Goal: Obtain resource: Download file/media

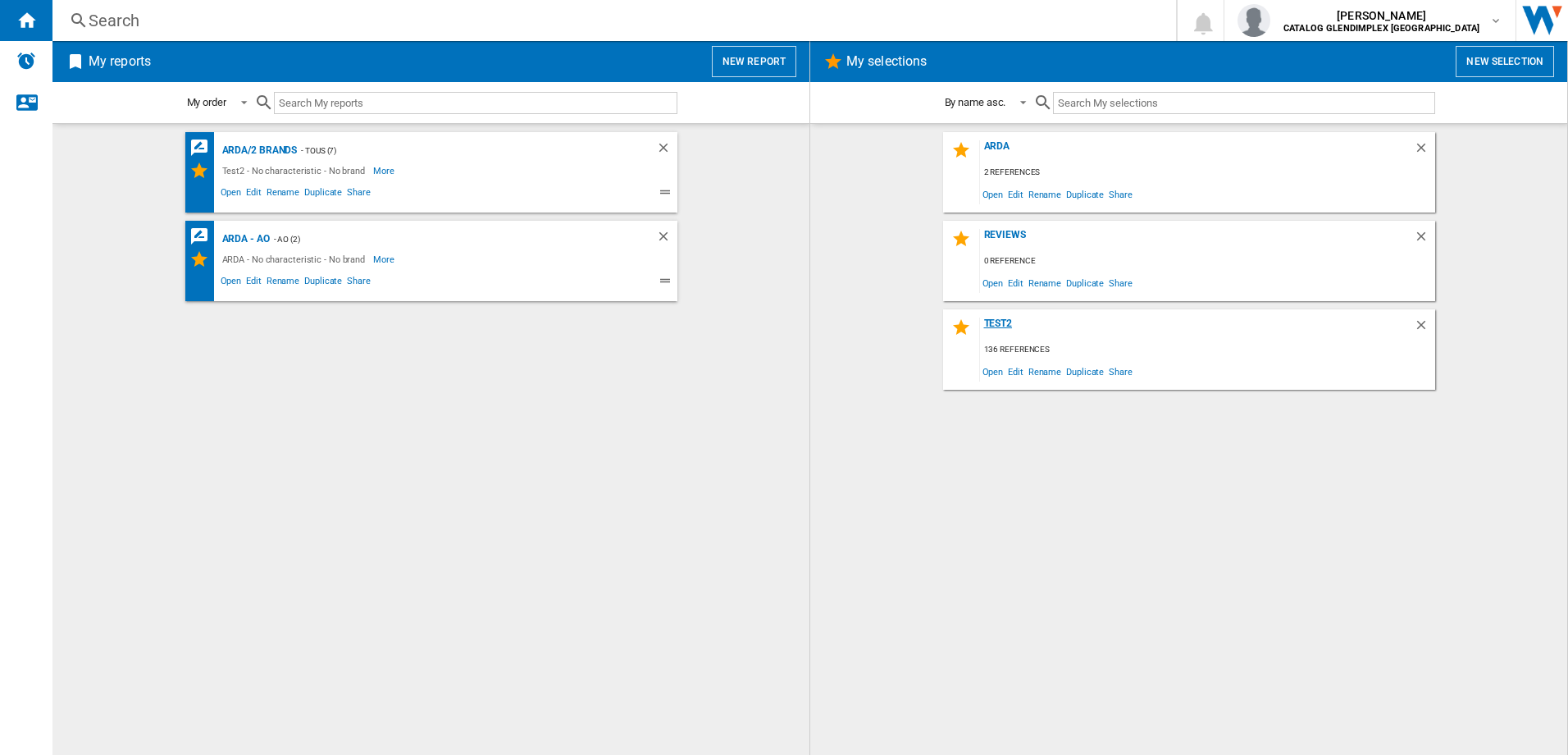
click at [1122, 336] on div "Test2" at bounding box center [1197, 329] width 434 height 22
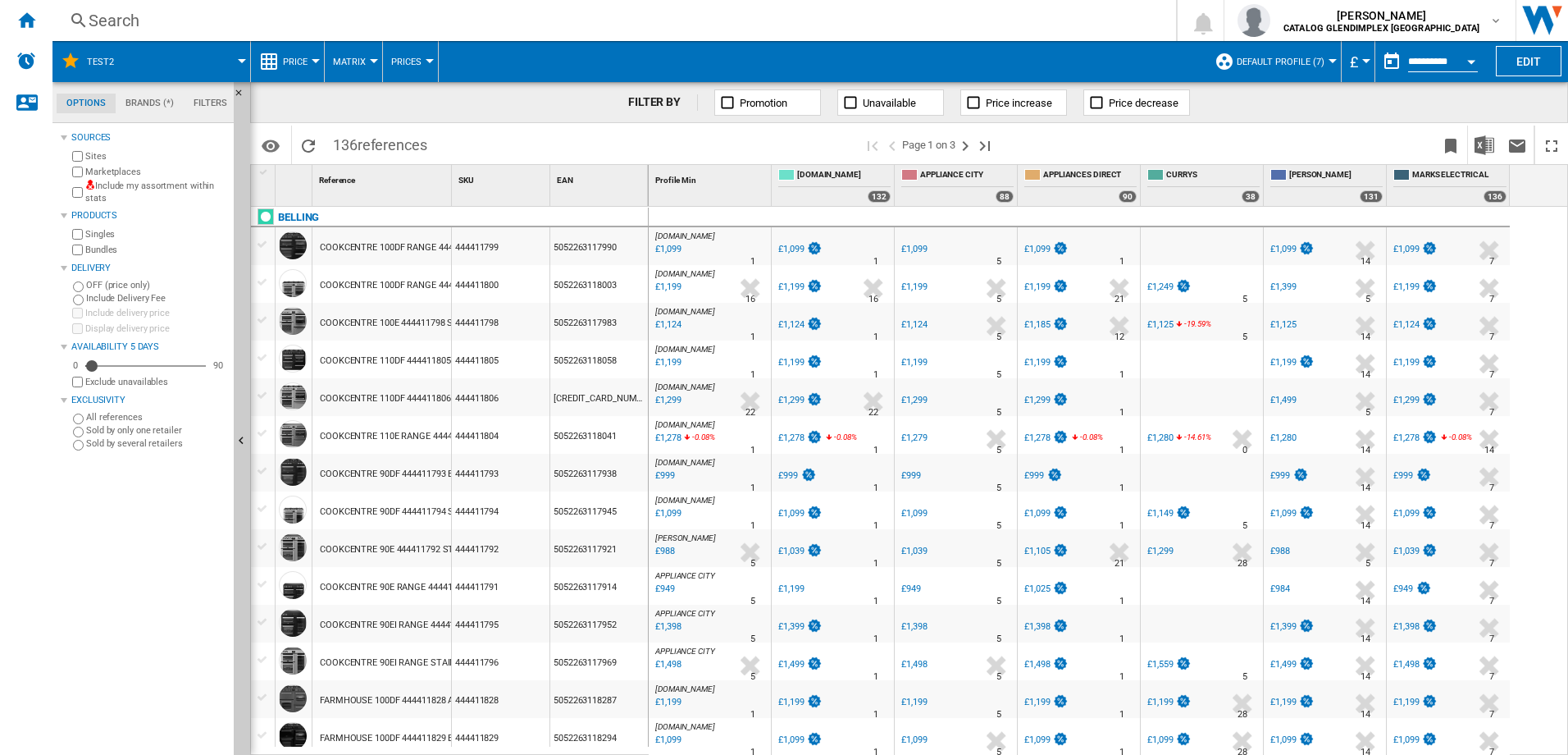
click at [1466, 58] on button "Open calendar" at bounding box center [1471, 58] width 30 height 30
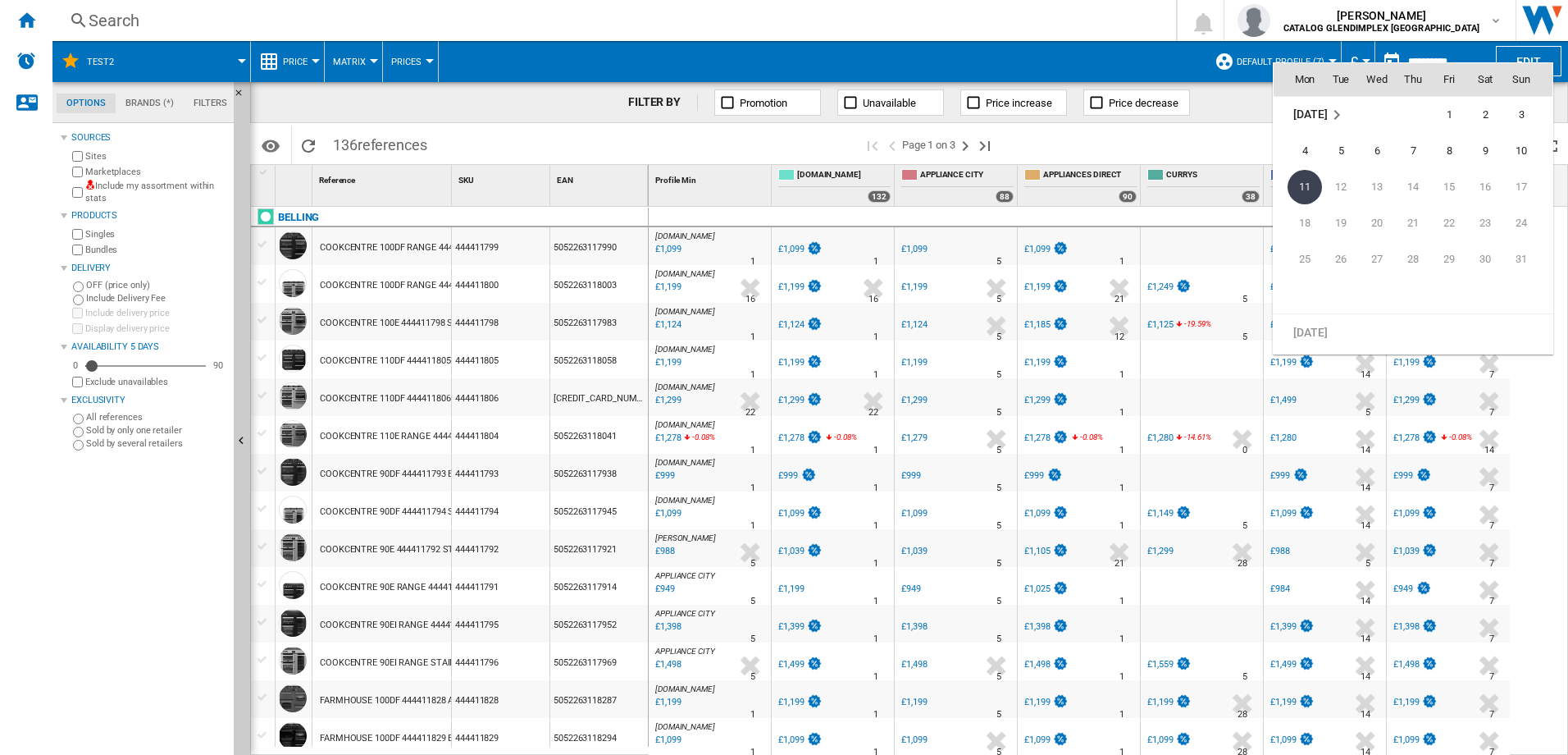
scroll to position [7744, 0]
click at [1450, 194] on span "1" at bounding box center [1449, 196] width 33 height 33
type input "**********"
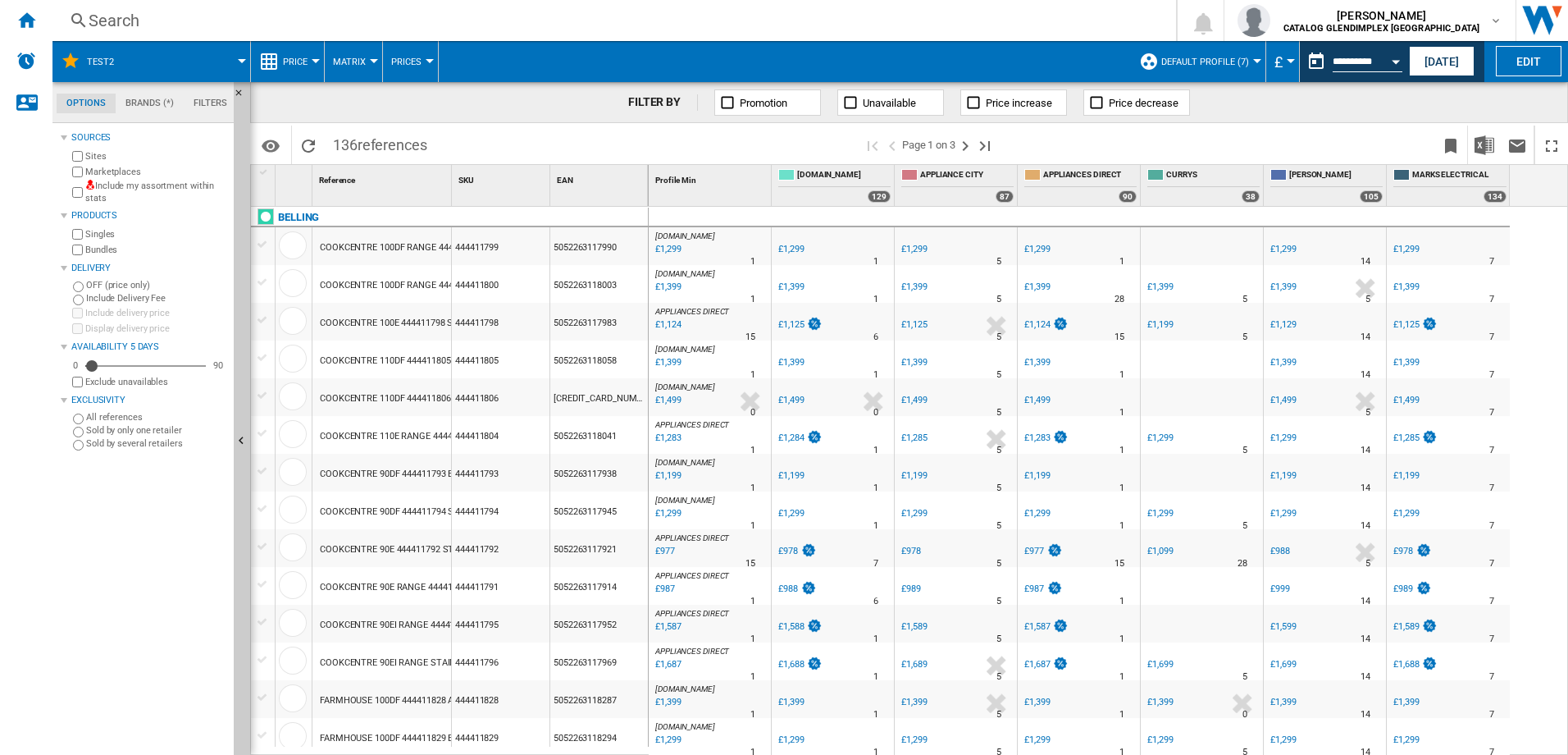
click at [364, 60] on button "Matrix" at bounding box center [353, 62] width 41 height 41
click at [346, 142] on span "Ranking" at bounding box center [359, 140] width 44 height 14
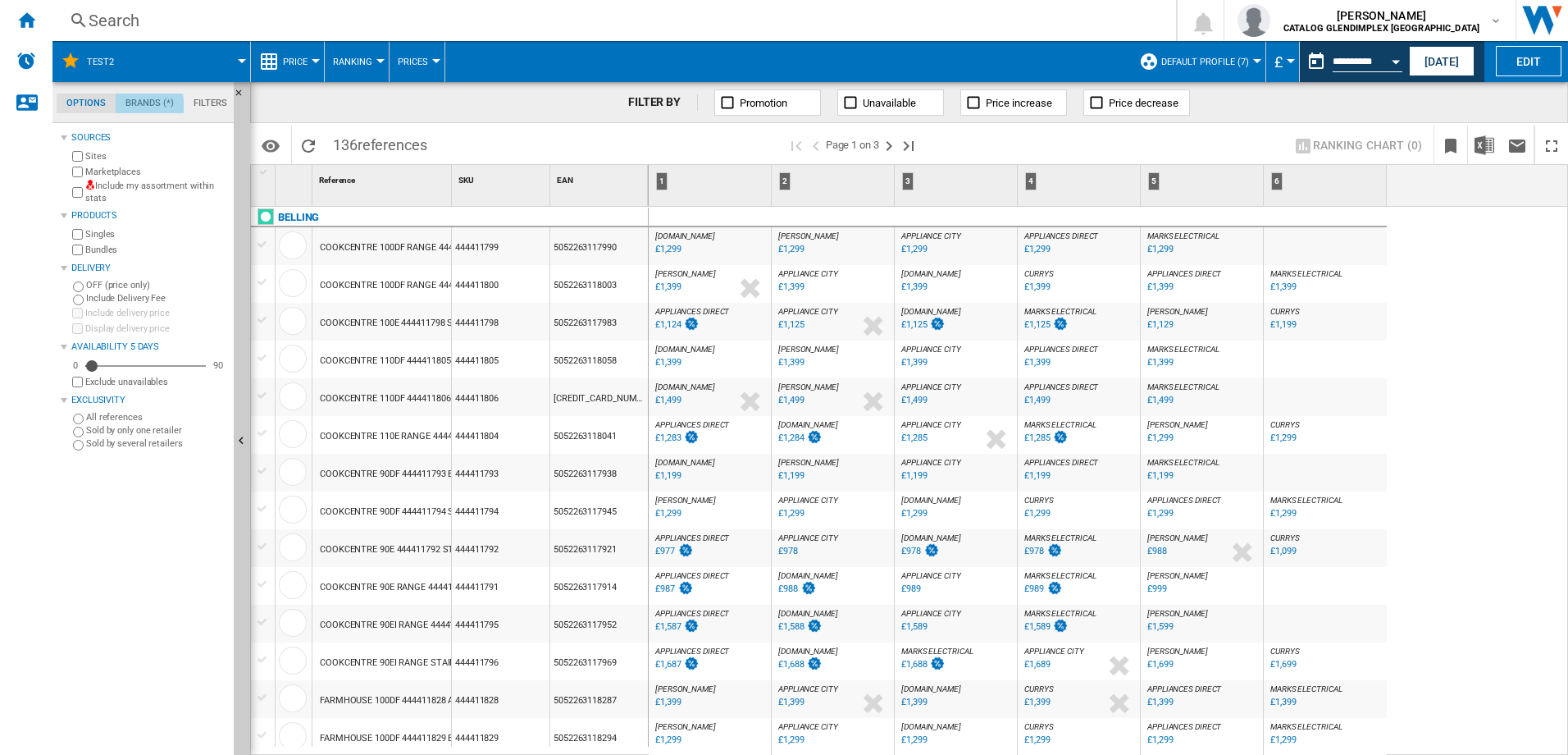
click at [147, 106] on md-tab-item "Brands (*)" at bounding box center [150, 103] width 68 height 19
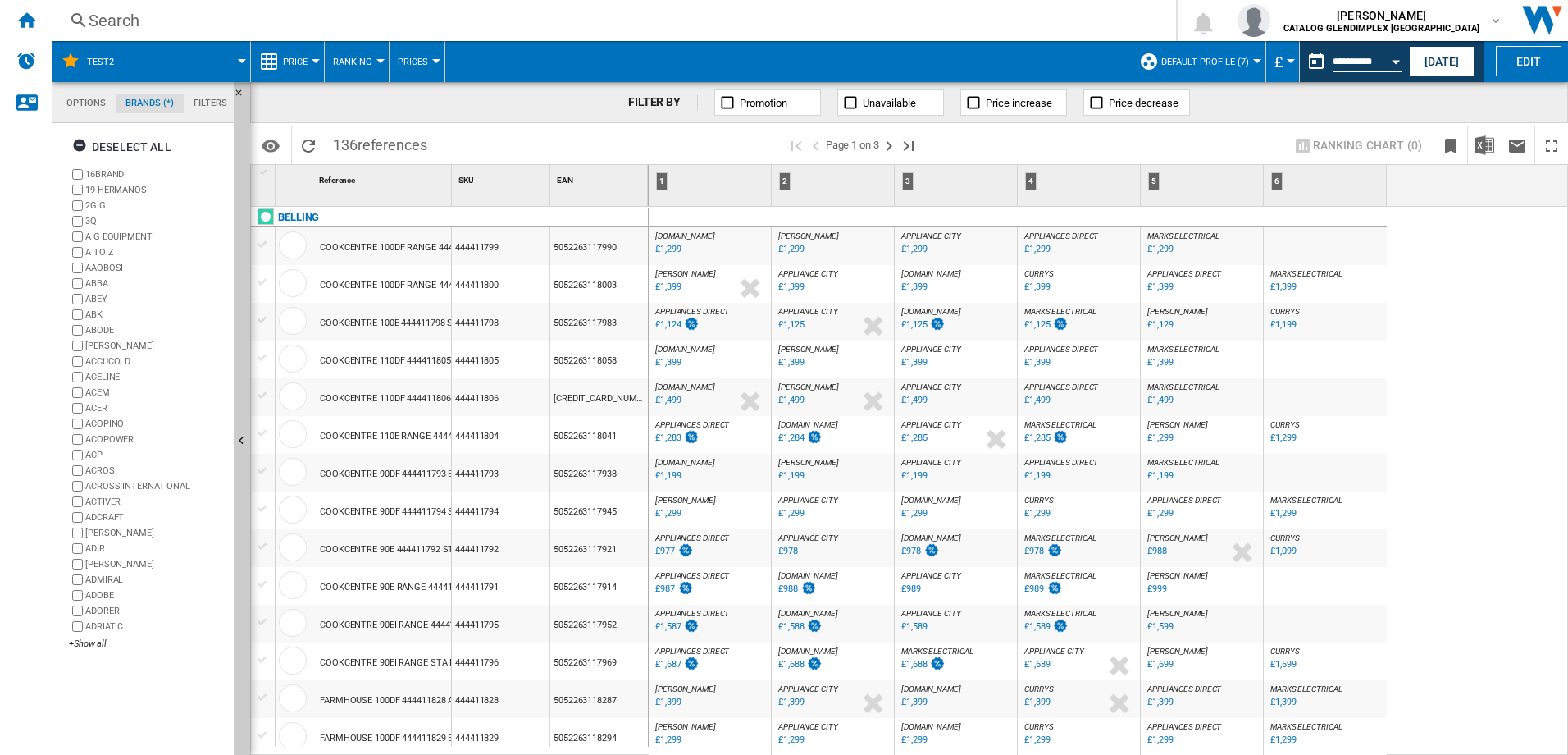
click at [92, 104] on md-tab-item "Options" at bounding box center [86, 103] width 59 height 19
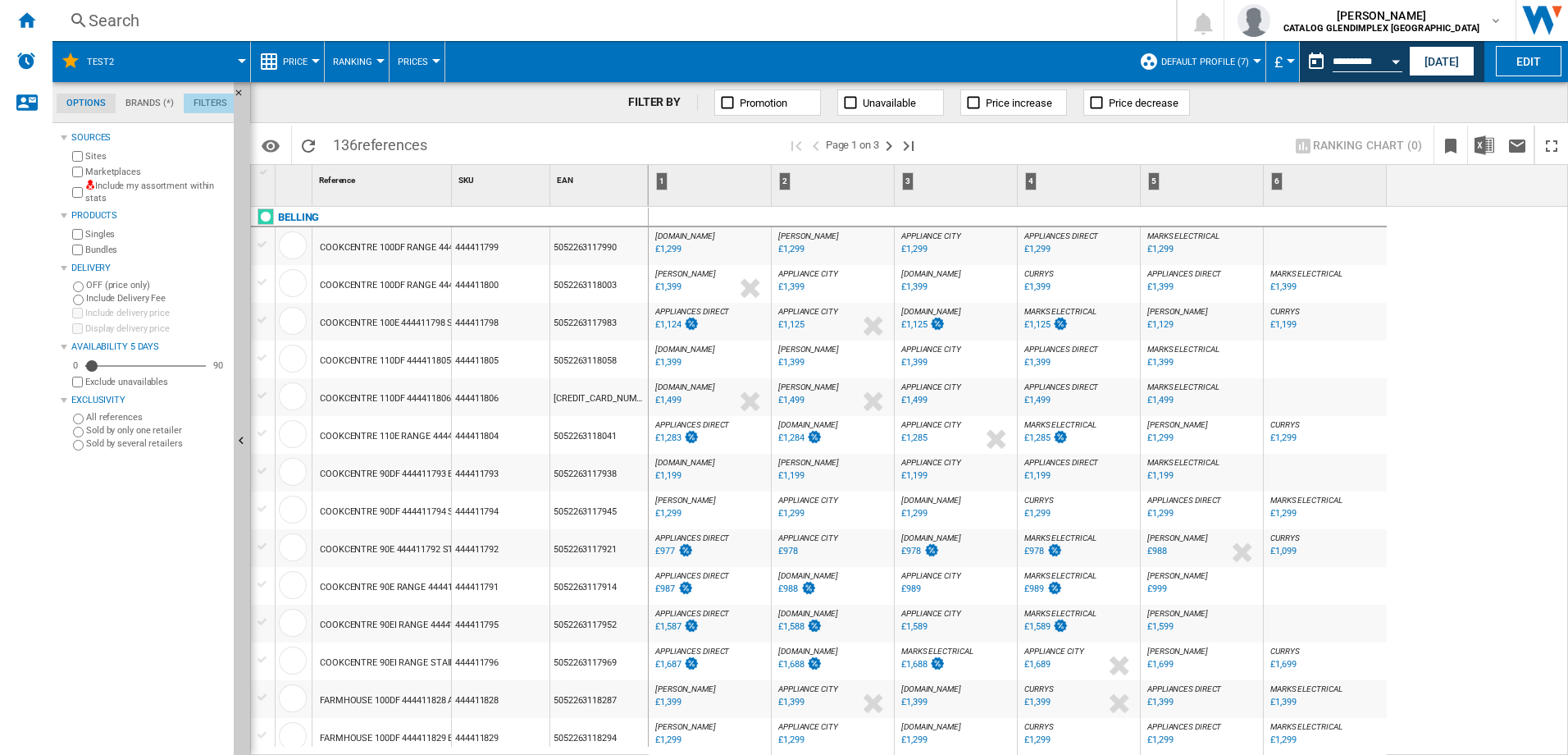
click at [205, 104] on md-tab-item "Filters" at bounding box center [210, 103] width 53 height 19
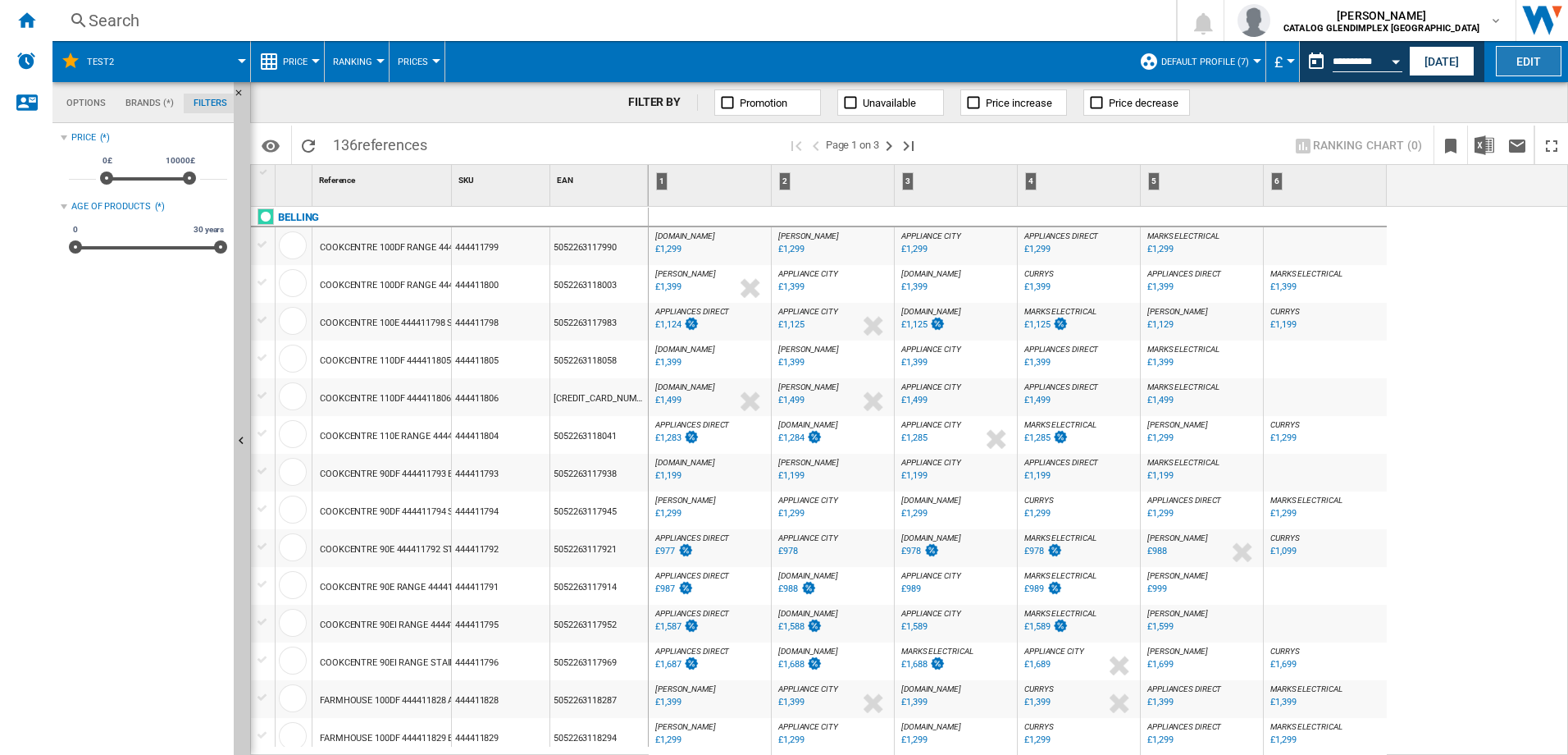
click at [1545, 57] on button "Edit" at bounding box center [1529, 61] width 66 height 30
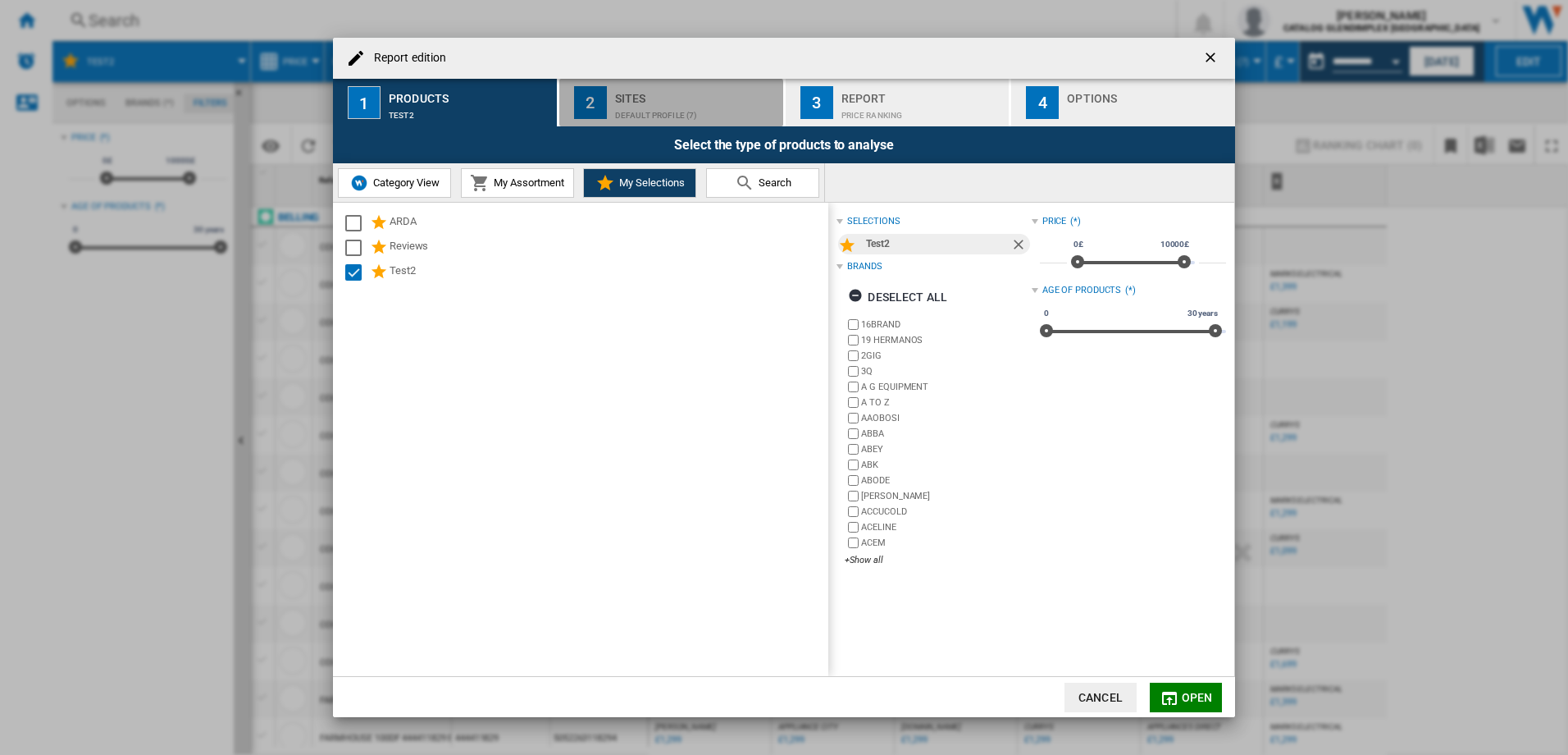
click at [635, 106] on div "Default profile (7)" at bounding box center [696, 111] width 161 height 17
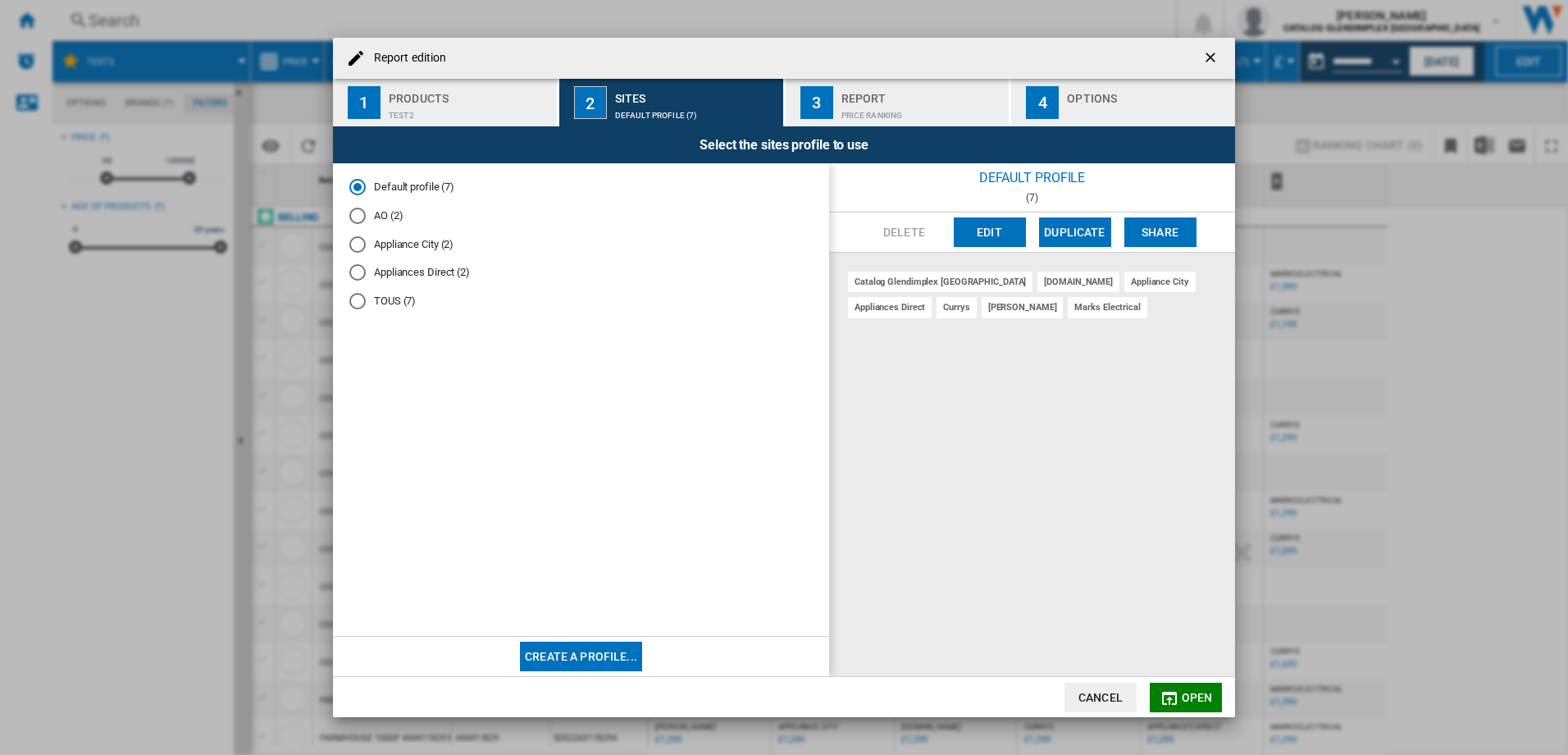
click at [355, 303] on div "TOUS (7)" at bounding box center [357, 300] width 16 height 16
click at [910, 101] on div "Report" at bounding box center [922, 94] width 161 height 17
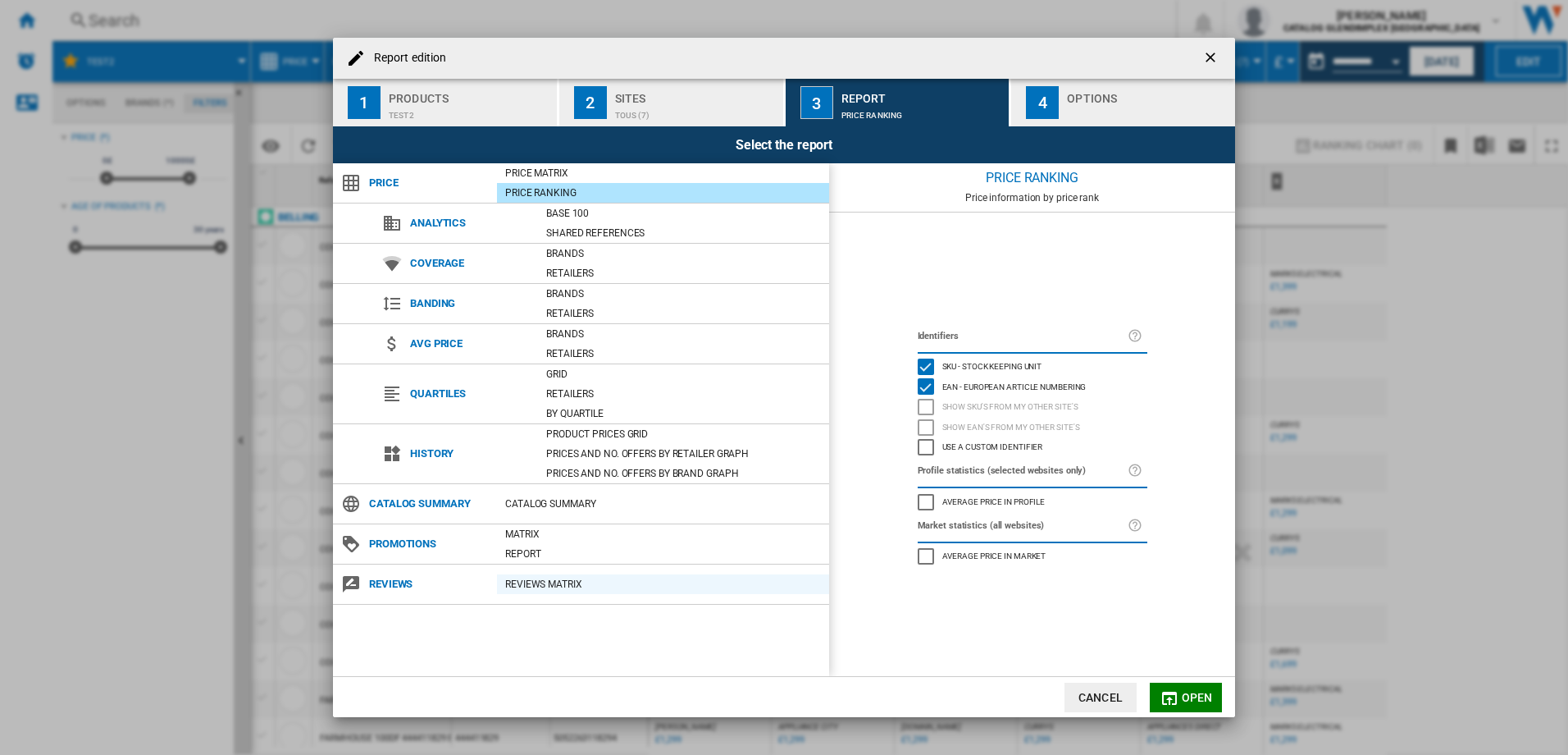
click at [544, 583] on div "REVIEWS Matrix" at bounding box center [663, 583] width 332 height 16
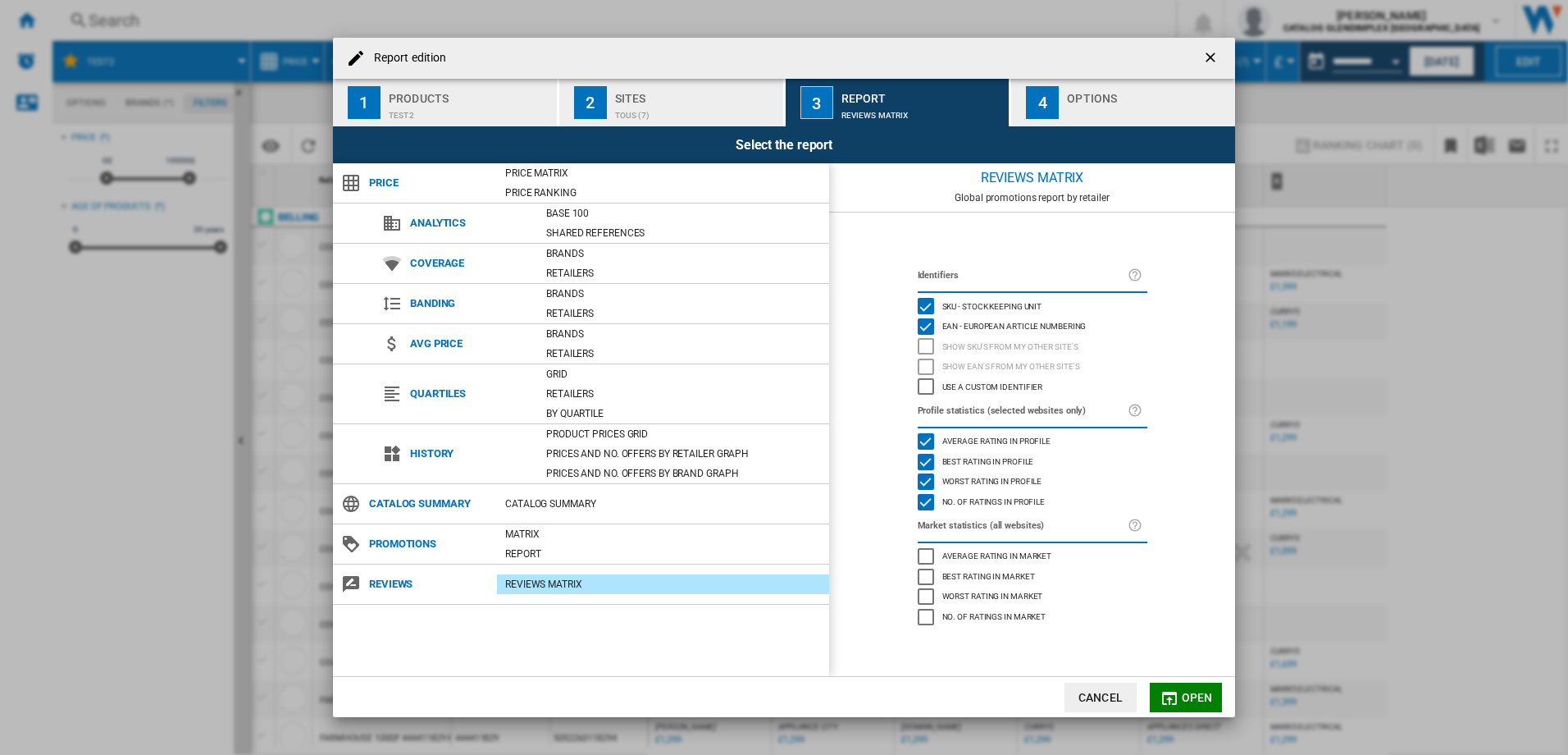
click at [1074, 105] on div "button" at bounding box center [1147, 111] width 161 height 17
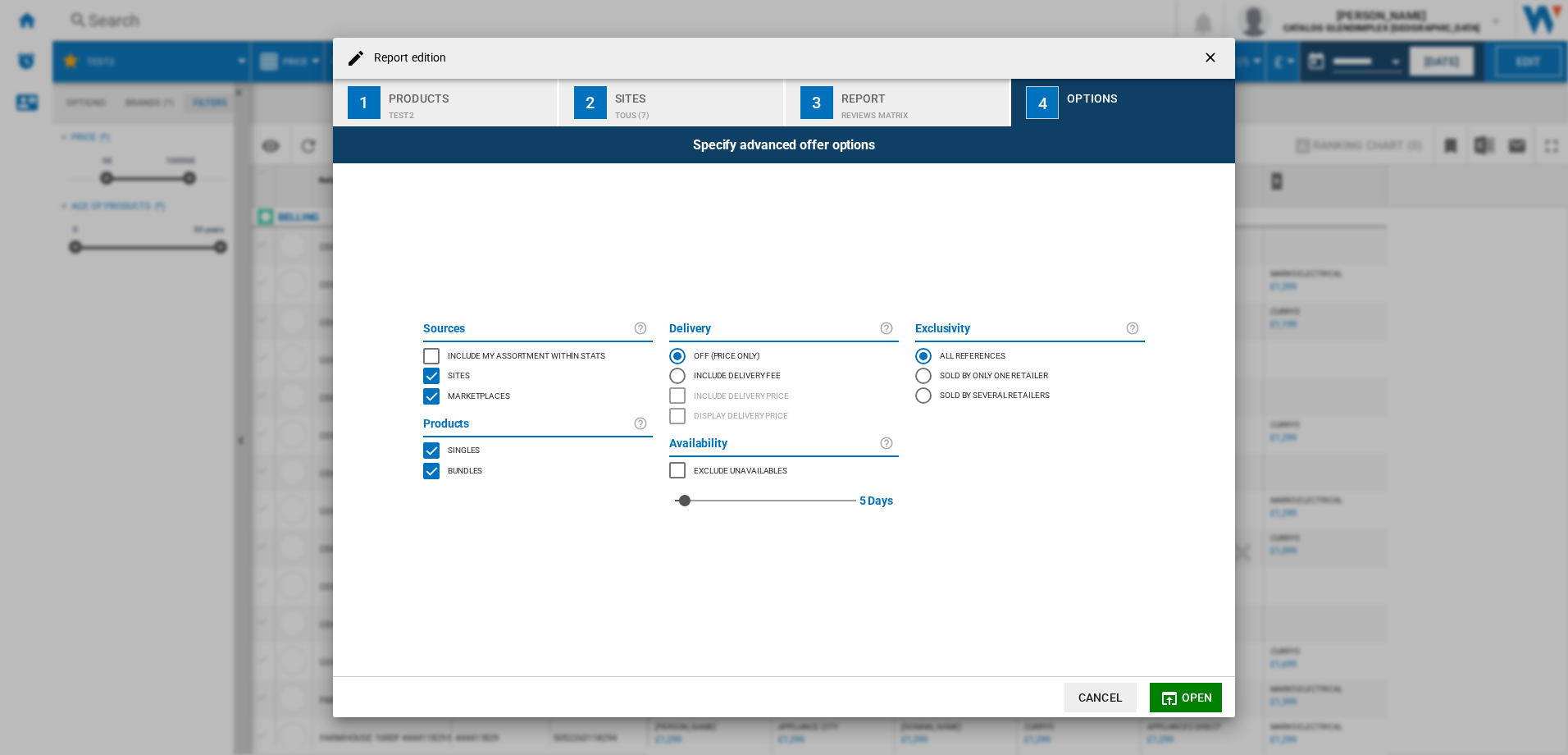
click at [1181, 700] on button "Open" at bounding box center [1185, 697] width 72 height 30
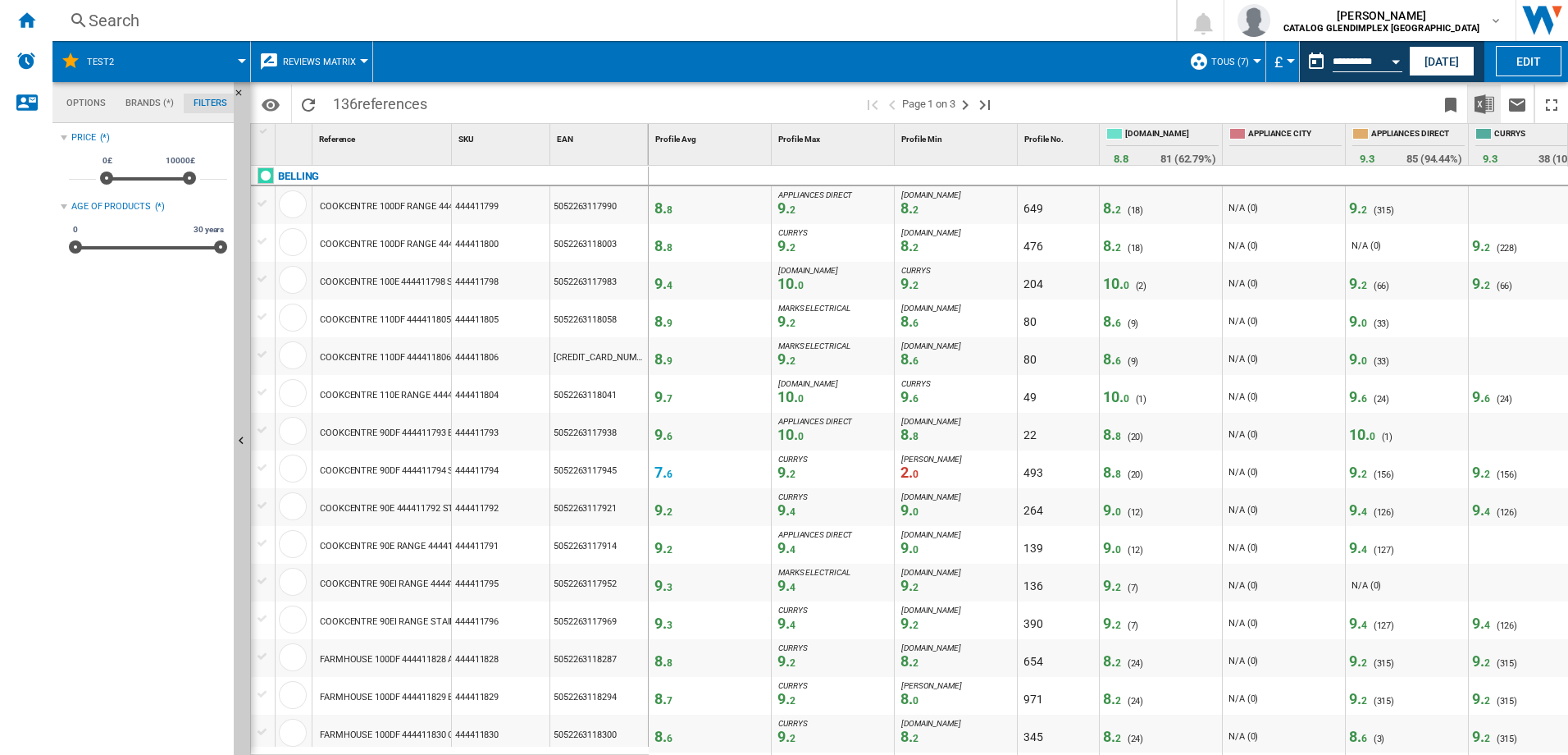
click at [1481, 102] on img "Download in Excel" at bounding box center [1484, 104] width 19 height 19
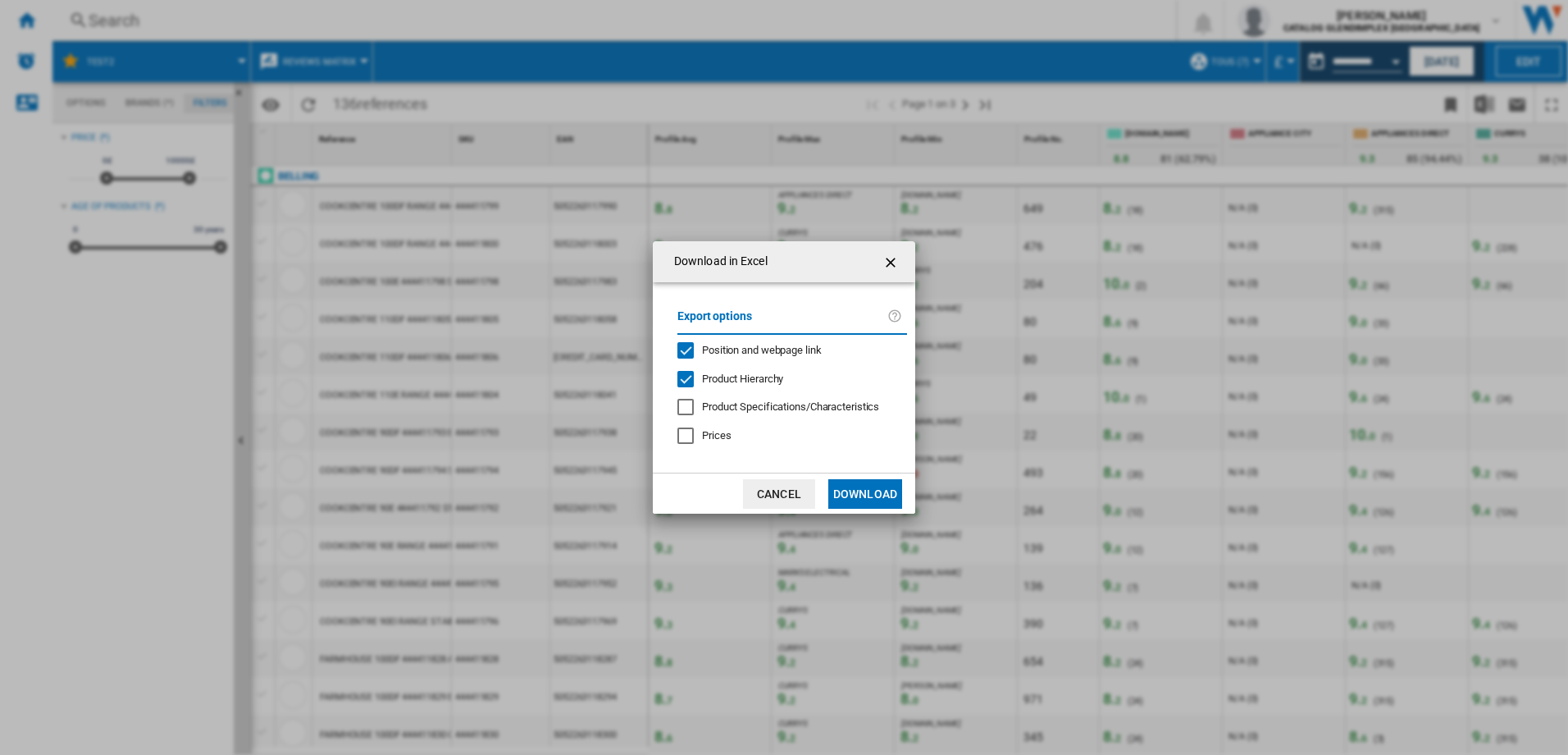
click at [728, 351] on span "Position and webpage link" at bounding box center [762, 350] width 120 height 13
drag, startPoint x: 851, startPoint y: 486, endPoint x: 896, endPoint y: 488, distance: 45.0
click at [852, 486] on button "Download" at bounding box center [865, 494] width 74 height 30
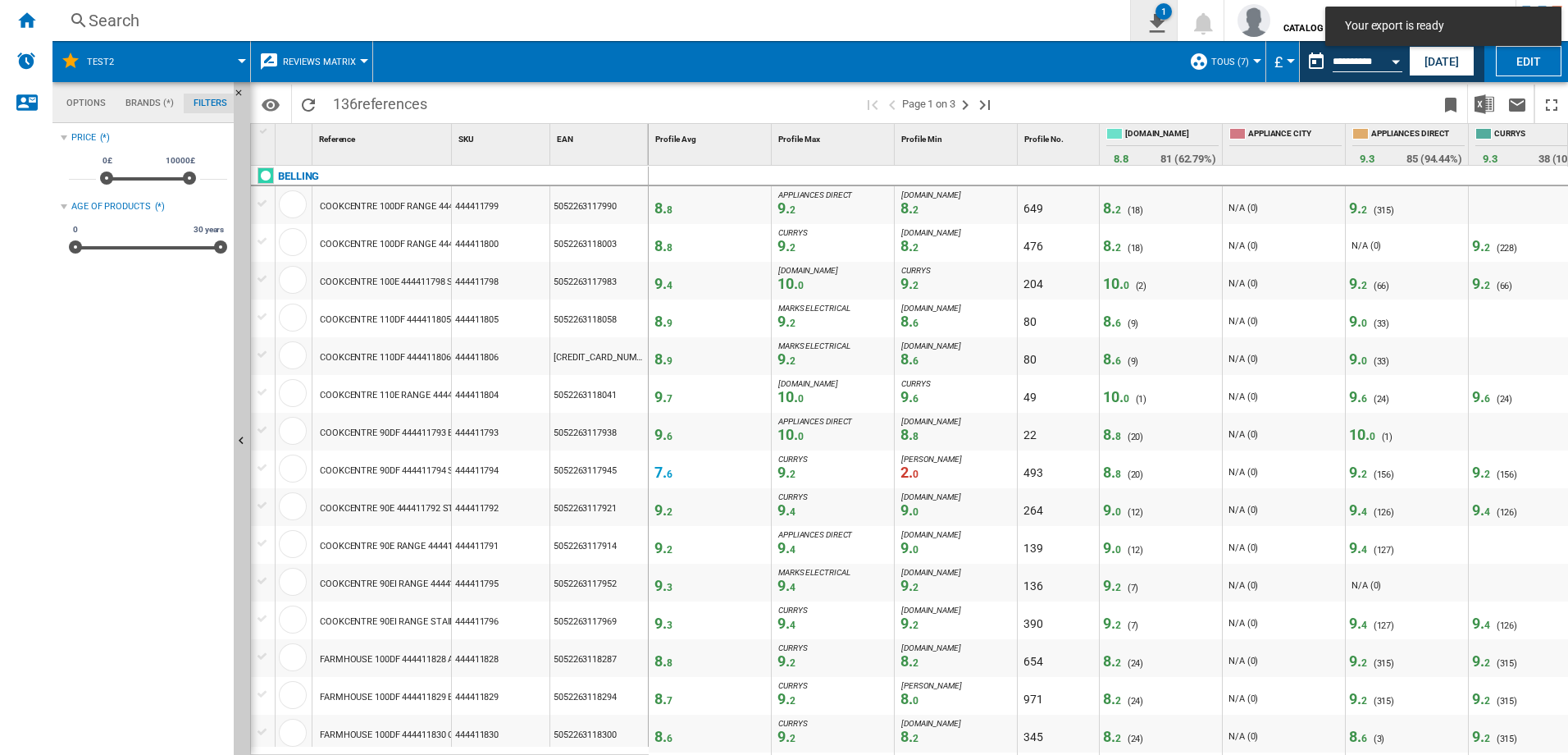
click at [1164, 22] on ng-md-icon "1\a export" at bounding box center [1154, 21] width 19 height 20
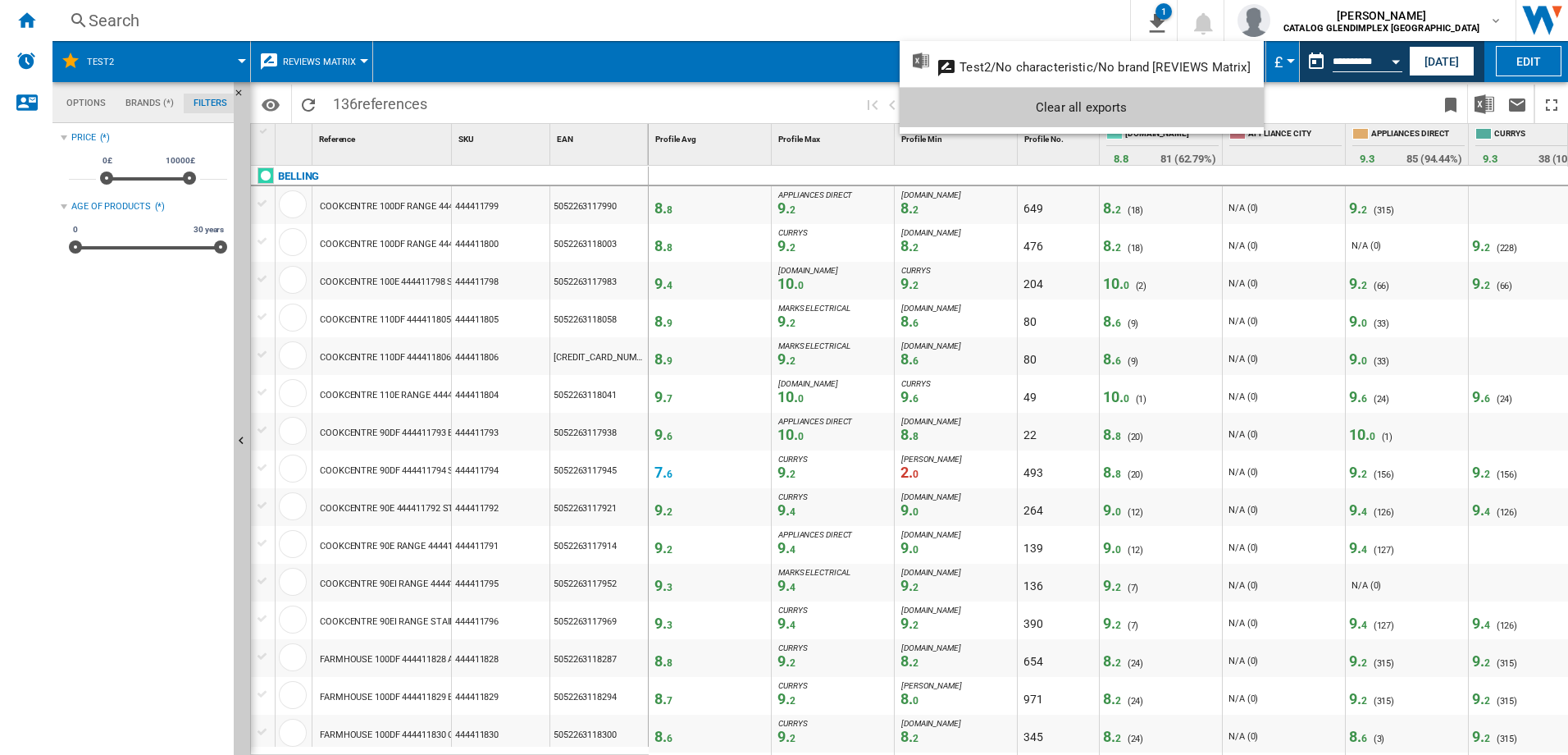
click at [1232, 14] on md-backdrop at bounding box center [784, 377] width 1568 height 755
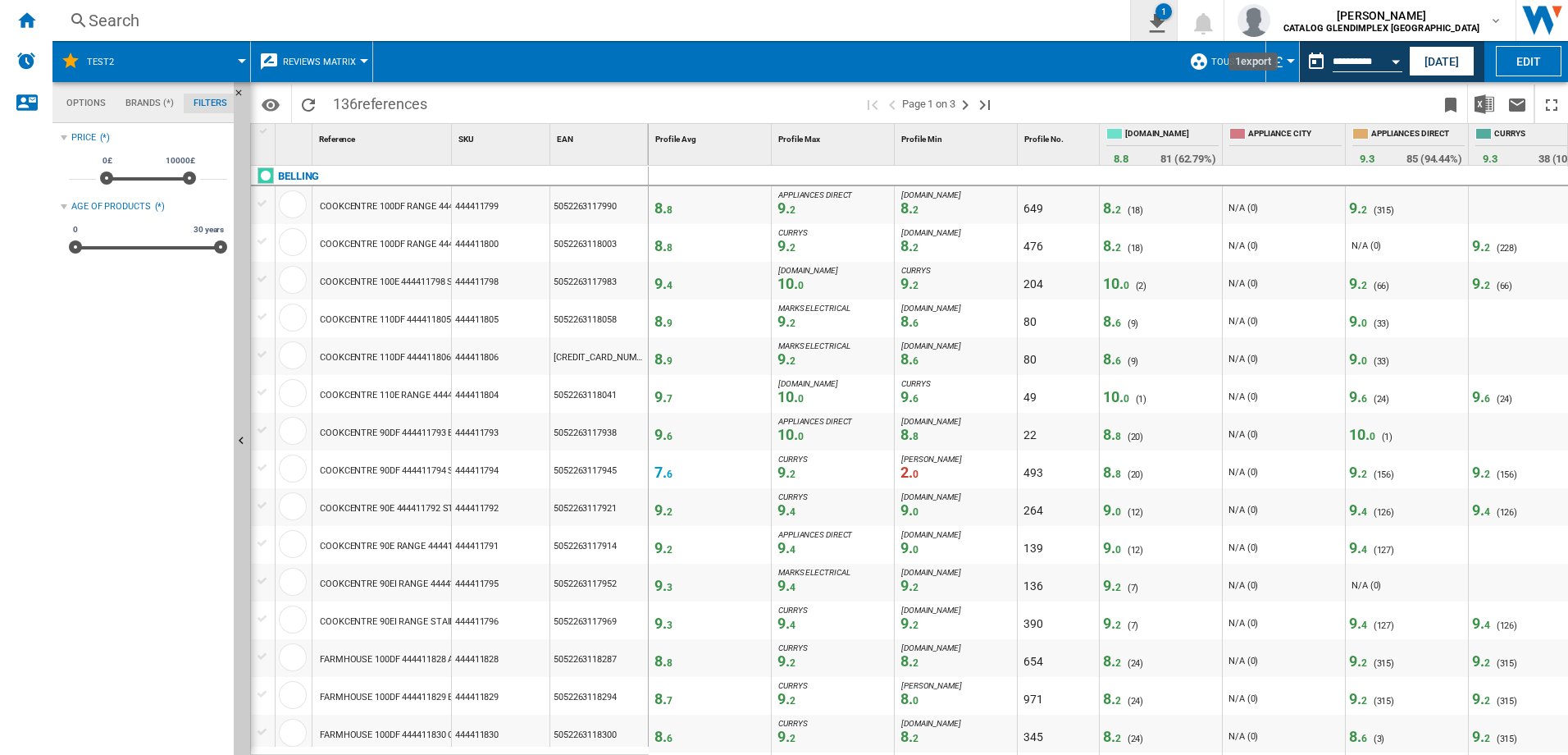
click at [1164, 23] on ng-md-icon "1\a export" at bounding box center [1154, 21] width 19 height 20
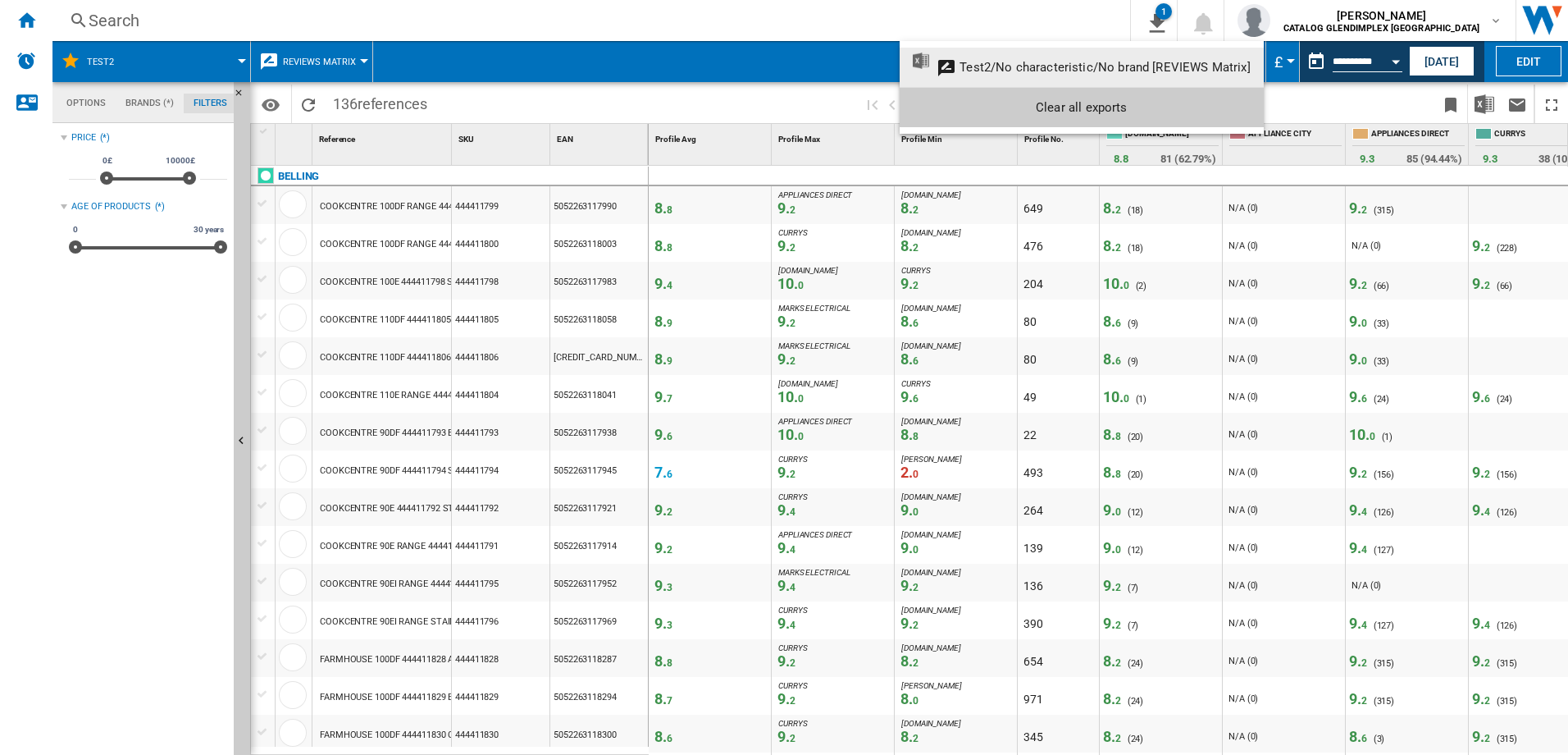
click at [1095, 73] on div "Test2/No characteristic/No brand [REVIEWS Matrix]" at bounding box center [1105, 67] width 291 height 14
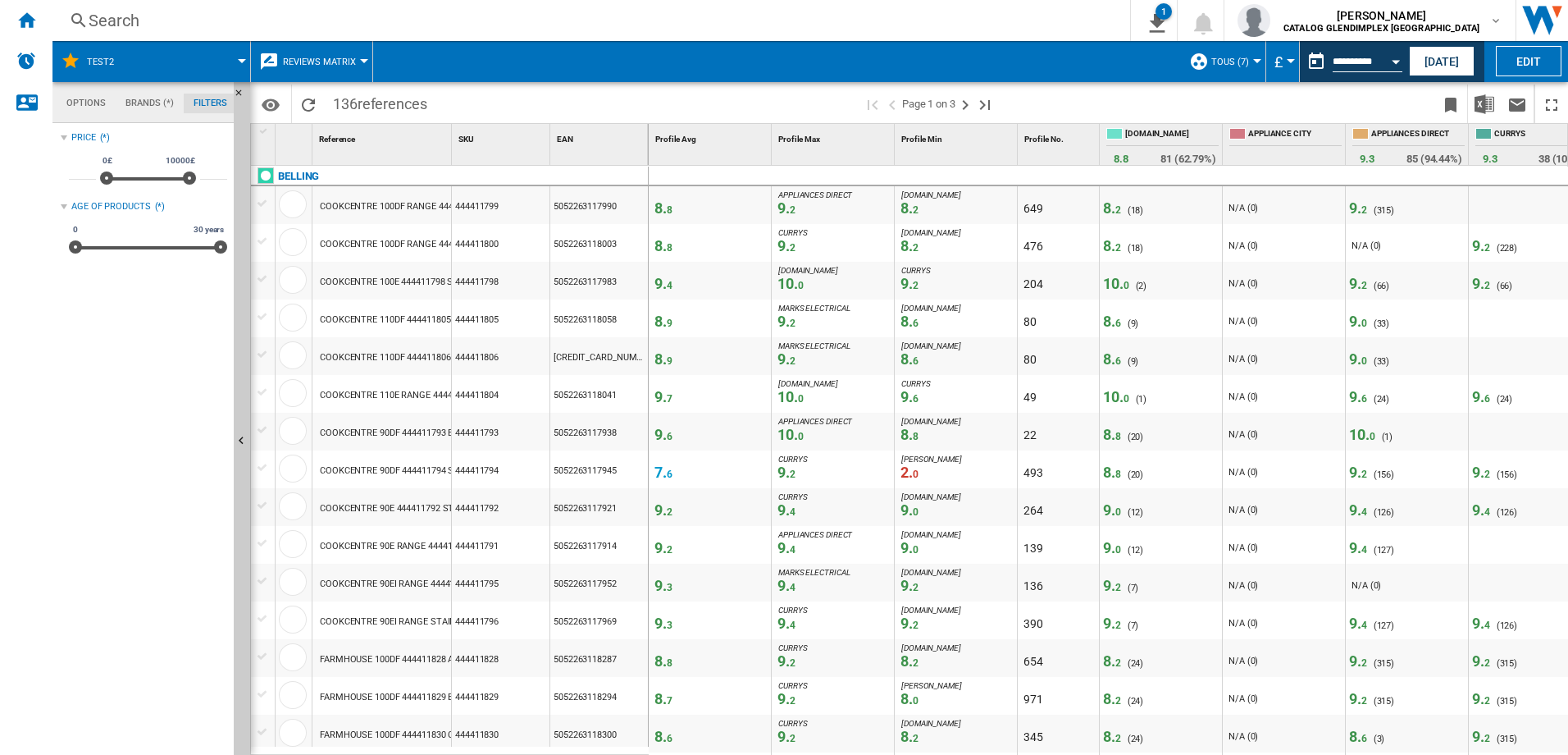
click at [1088, 26] on div "Search" at bounding box center [588, 20] width 999 height 23
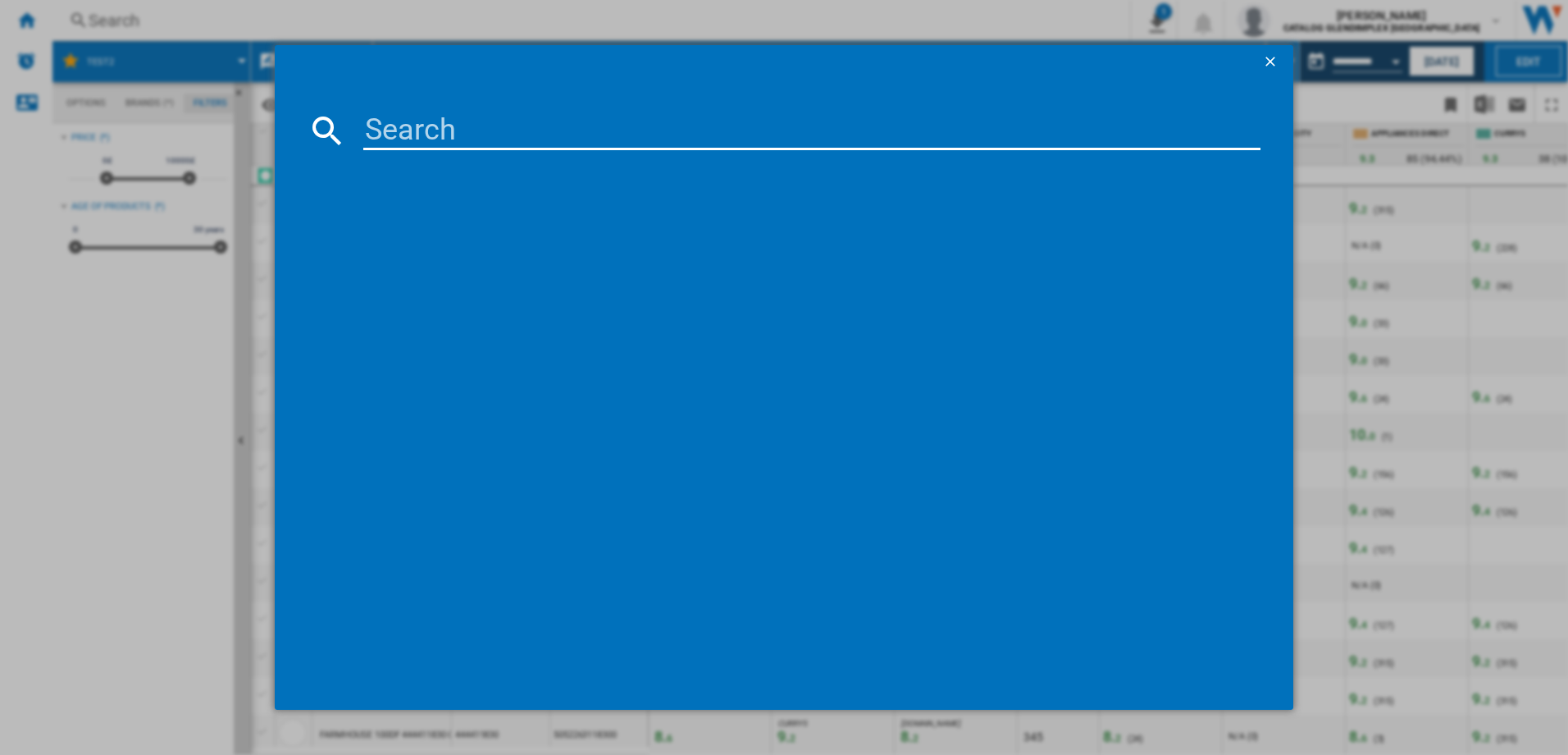
click at [1267, 63] on ng-md-icon "getI18NText('BUTTONS.CLOSE_DIALOG')" at bounding box center [1271, 63] width 19 height 19
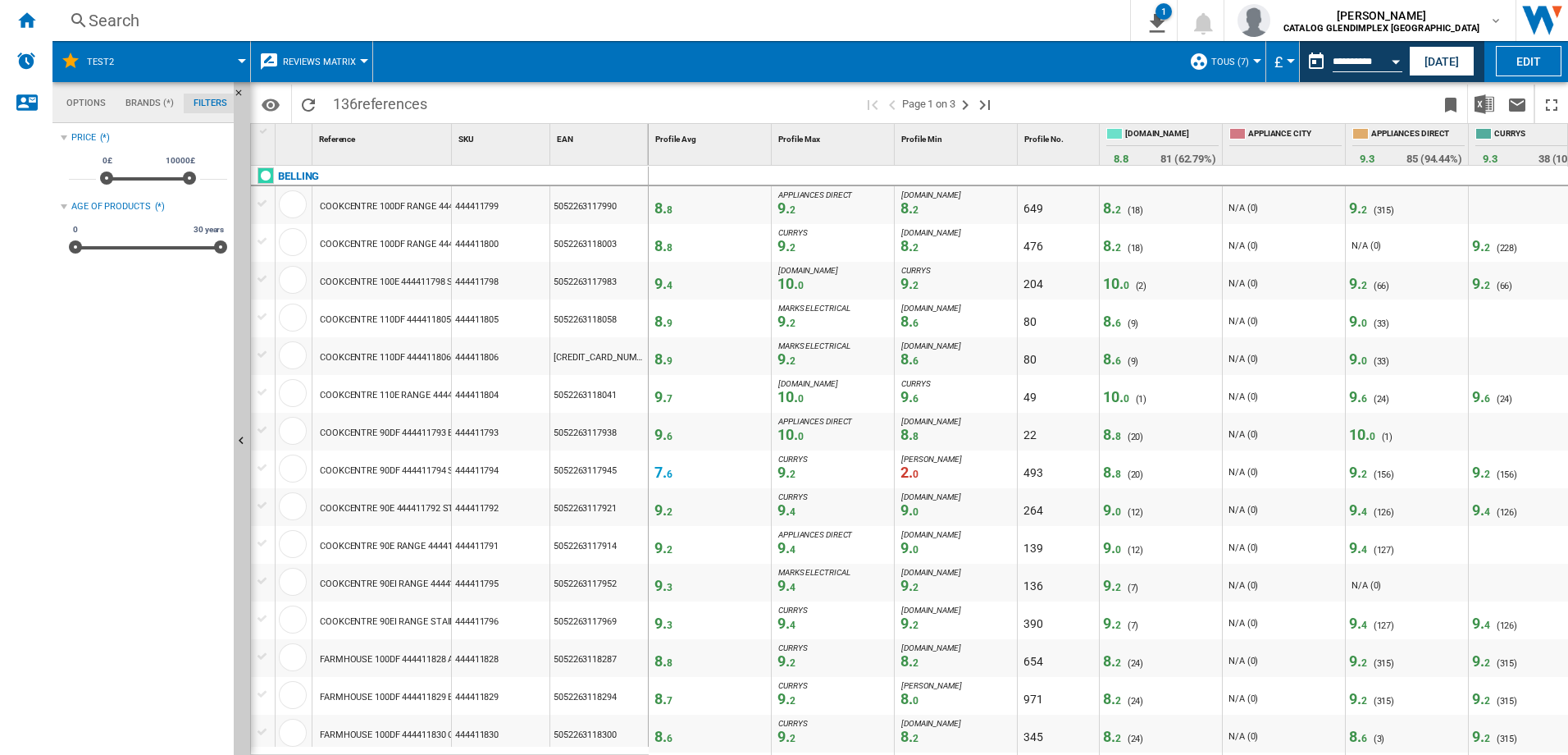
click at [1356, 59] on input "**********" at bounding box center [1368, 63] width 69 height 14
click at [1392, 60] on div "Open calendar" at bounding box center [1396, 62] width 8 height 4
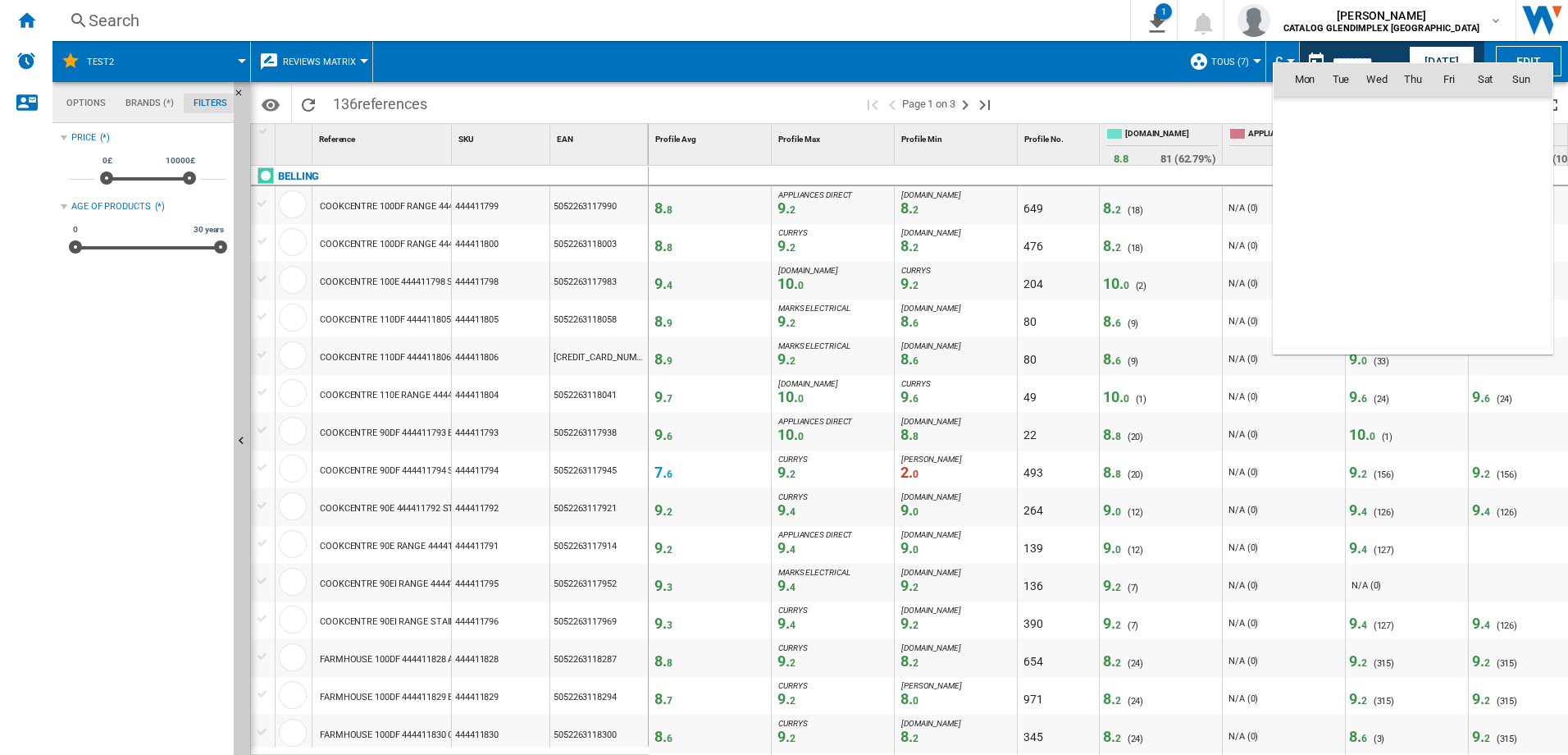
scroll to position [7826, 0]
click at [1460, 155] on span "8" at bounding box center [1449, 150] width 33 height 33
type input "**********"
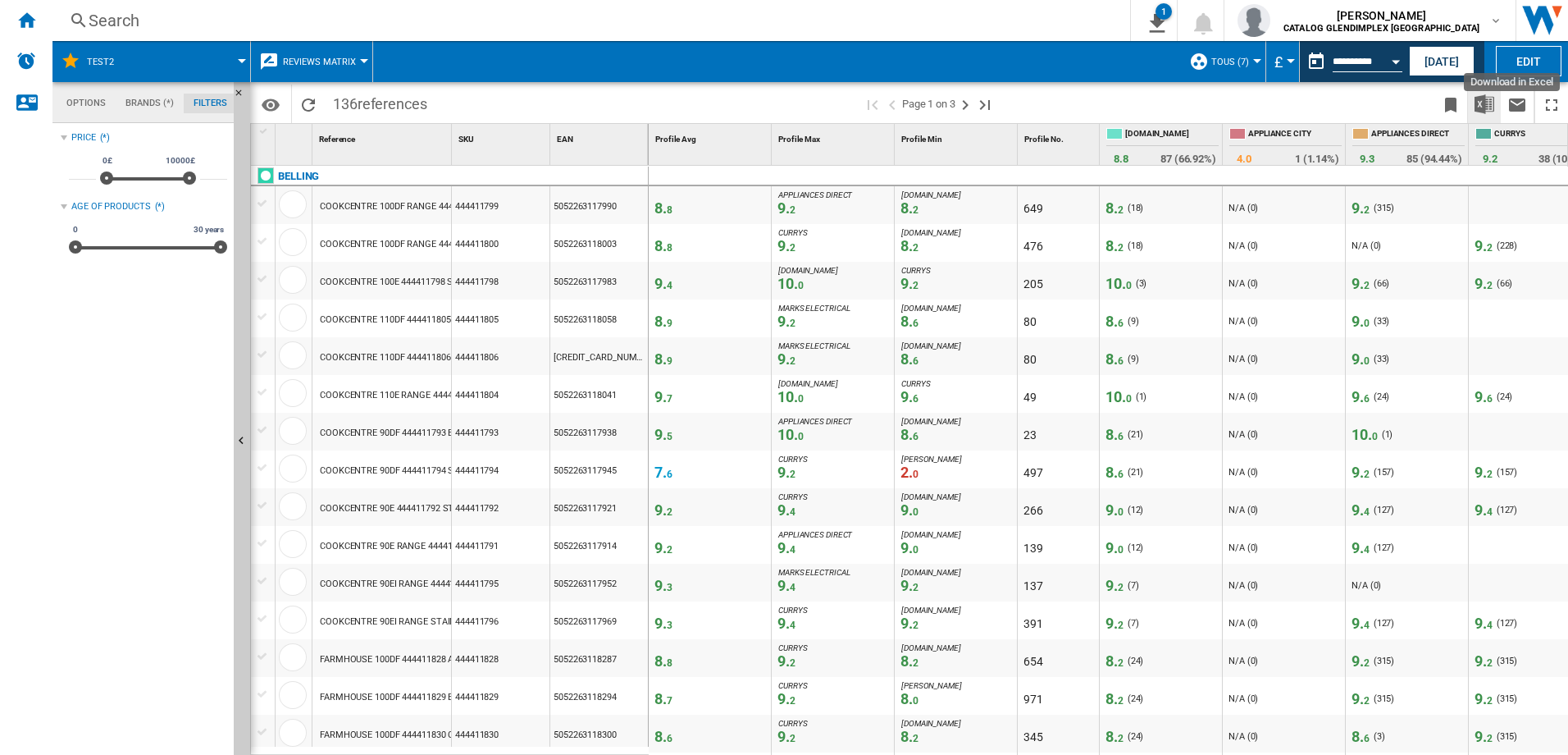
click at [1486, 106] on img "Download in Excel" at bounding box center [1484, 104] width 19 height 19
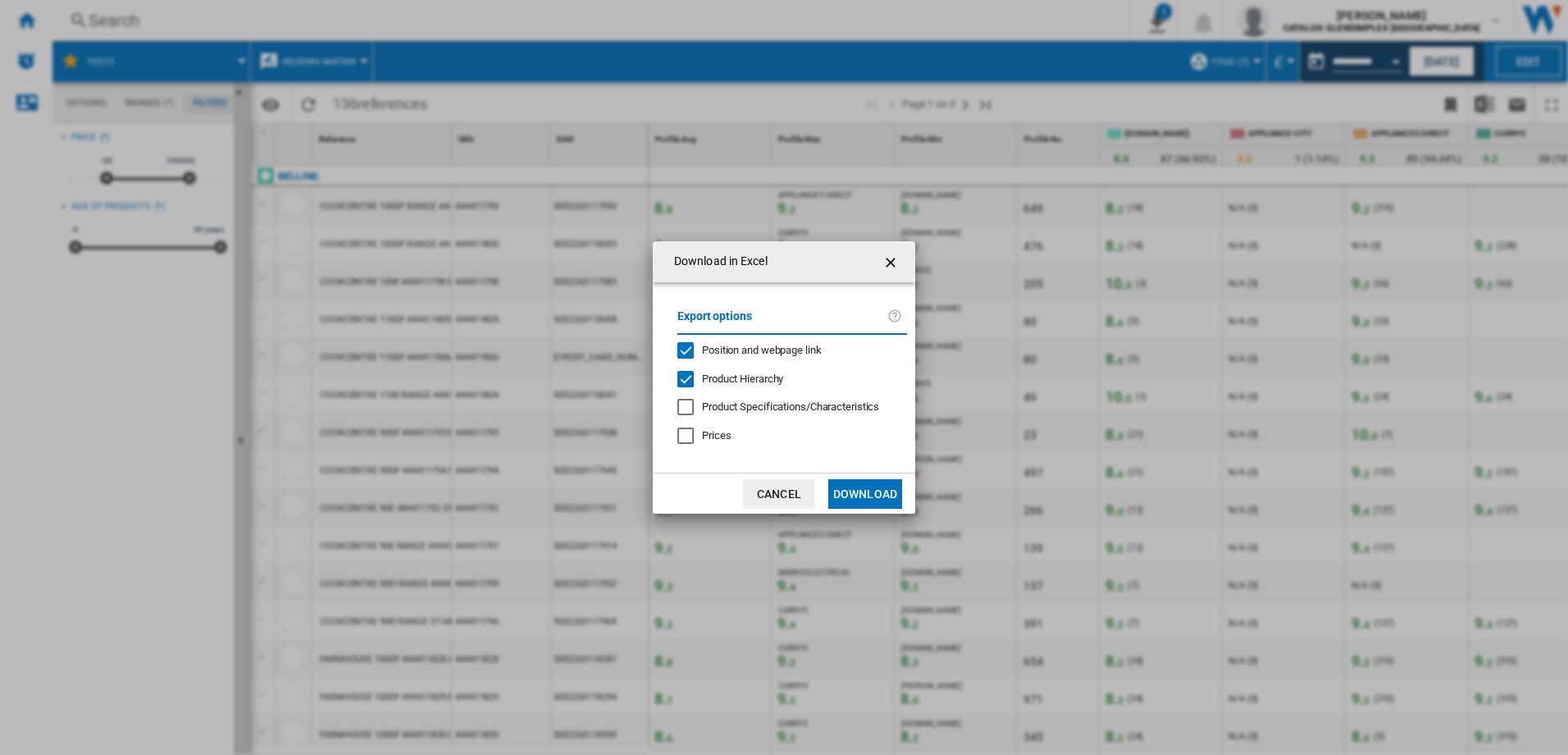
click at [739, 349] on span "Position and webpage link" at bounding box center [762, 350] width 120 height 13
click at [852, 494] on button "Download" at bounding box center [865, 494] width 74 height 30
